Goal: Task Accomplishment & Management: Complete application form

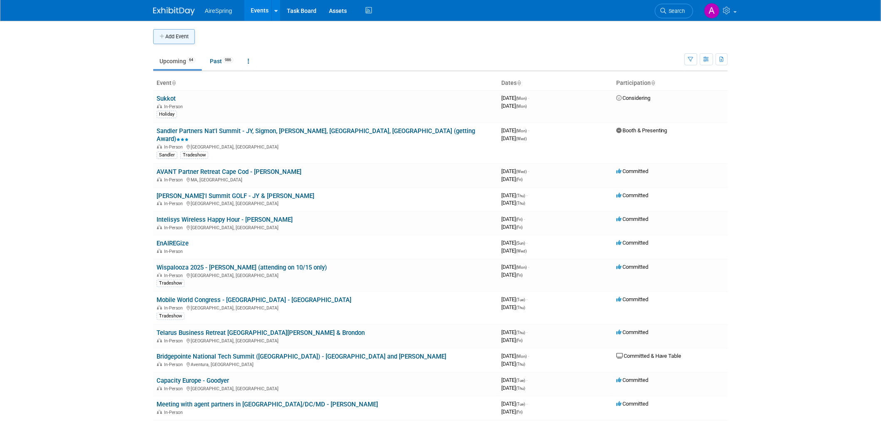
click at [177, 42] on button "Add Event" at bounding box center [174, 36] width 42 height 15
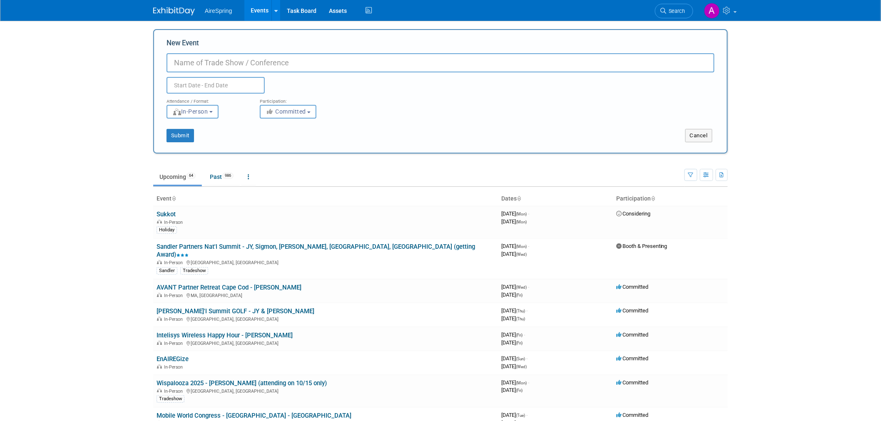
click at [232, 62] on input "New Event" at bounding box center [441, 62] width 548 height 19
type input "VZ CAB (Customer Advisory Board) meeting - [PERSON_NAME]"
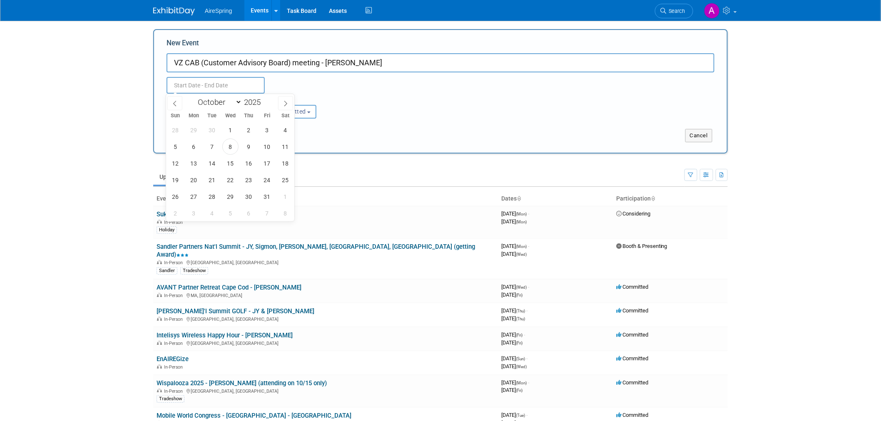
click at [218, 82] on input "text" at bounding box center [216, 85] width 98 height 17
click at [192, 159] on span "13" at bounding box center [194, 163] width 16 height 16
type input "[DATE] to [DATE]"
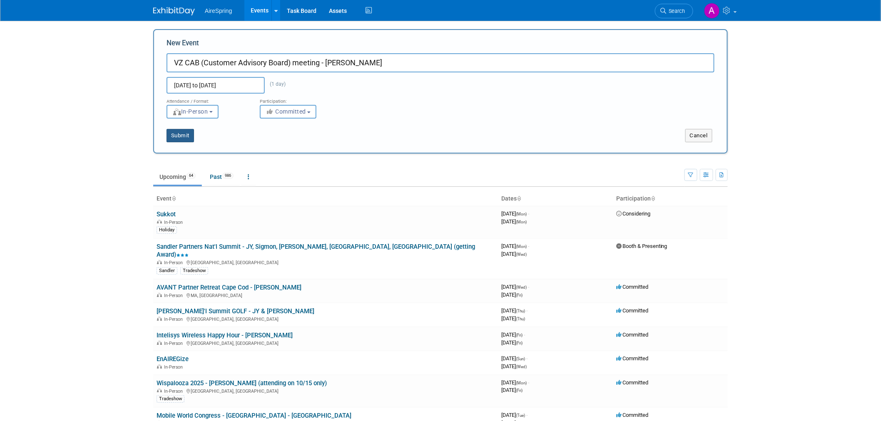
click at [171, 137] on button "Submit" at bounding box center [180, 135] width 27 height 13
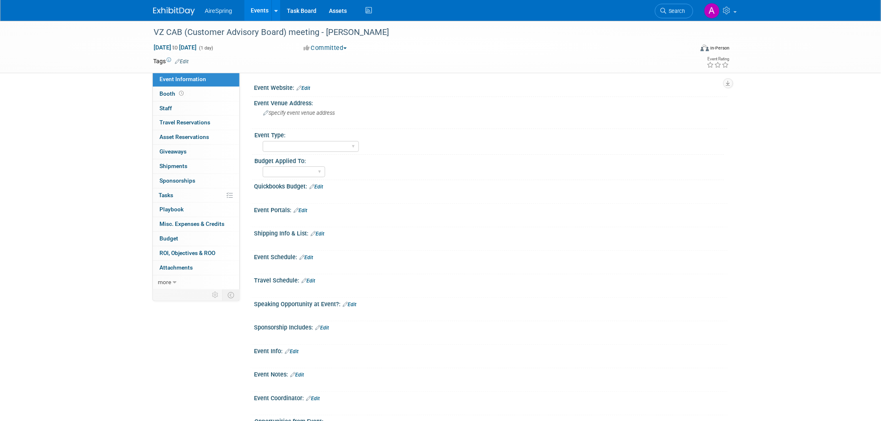
click at [94, 248] on div "VZ CAB (Customer Advisory Board) meeting - Nelson Oct 13, 2025 to Oct 13, 2025 …" at bounding box center [440, 242] width 881 height 443
